Goal: Task Accomplishment & Management: Complete application form

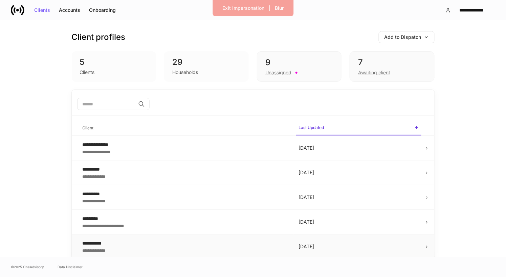
click at [190, 249] on div "**********" at bounding box center [185, 250] width 205 height 7
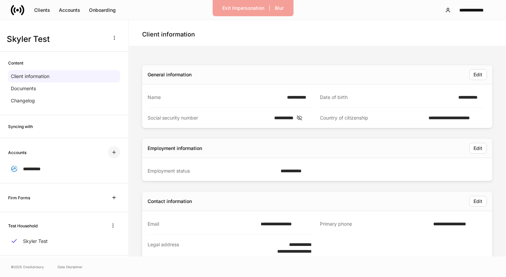
click at [111, 153] on icon "button" at bounding box center [113, 152] width 5 height 5
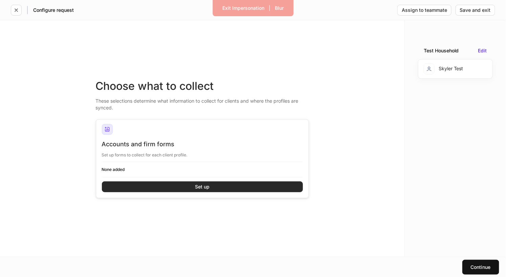
click at [153, 187] on button "Set up" at bounding box center [202, 187] width 201 height 11
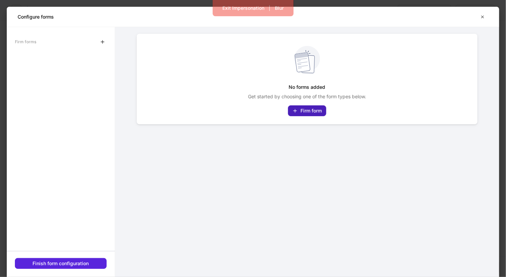
click at [292, 112] on button "Firm form" at bounding box center [307, 111] width 38 height 11
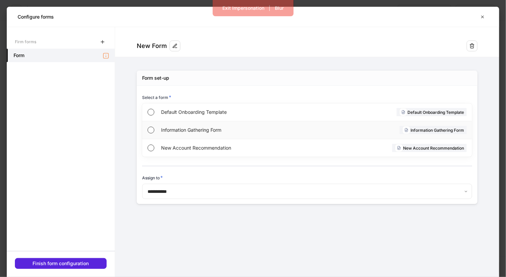
click at [214, 128] on span "Information Gathering Form" at bounding box center [233, 130] width 144 height 7
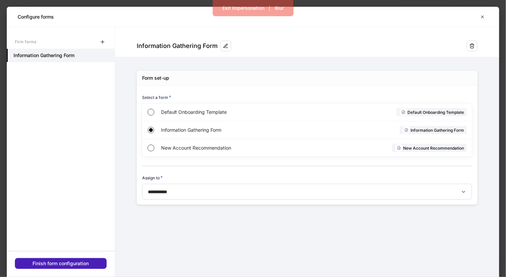
click at [98, 260] on button "Finish form configuration" at bounding box center [61, 263] width 92 height 11
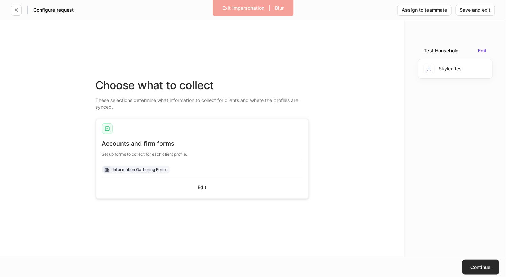
click at [466, 268] on button "Continue" at bounding box center [480, 267] width 37 height 15
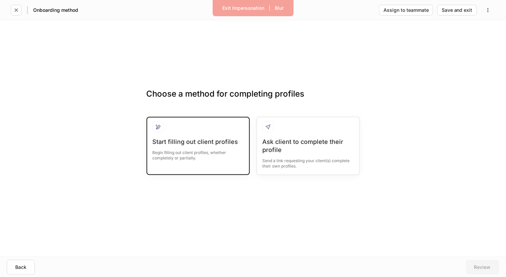
click at [228, 141] on div "Start filling out client profiles" at bounding box center [198, 142] width 91 height 8
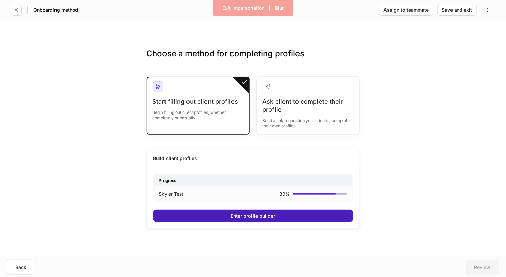
click at [264, 214] on div "Enter profile builder" at bounding box center [253, 216] width 45 height 5
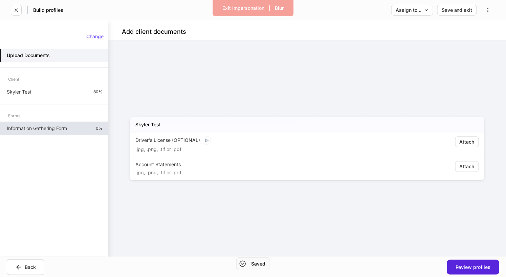
click at [41, 127] on p "Information Gathering Form" at bounding box center [37, 128] width 60 height 7
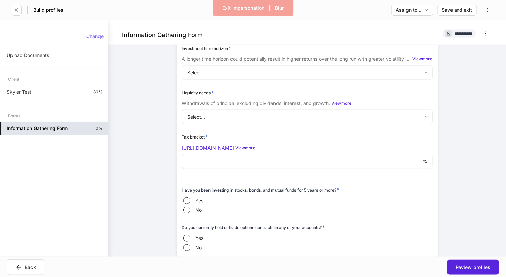
scroll to position [1334, 0]
click at [234, 149] on link "[URL][DOMAIN_NAME]" at bounding box center [208, 149] width 52 height 6
click at [485, 10] on icon "button" at bounding box center [487, 9] width 5 height 5
click at [480, 24] on p "Delete request" at bounding box center [473, 26] width 32 height 7
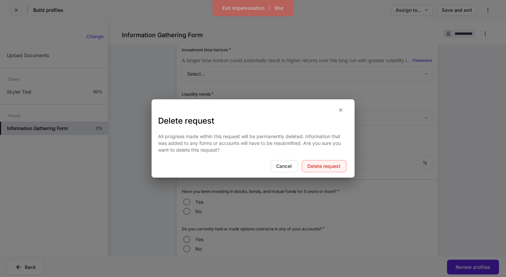
click at [320, 169] on button "Delete request" at bounding box center [324, 166] width 45 height 12
